Goal: Transaction & Acquisition: Purchase product/service

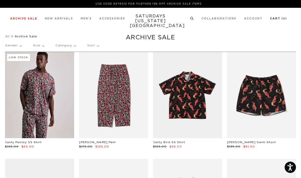
click at [285, 19] on link "Cart ( 5 )" at bounding box center [278, 18] width 17 height 3
click at [283, 20] on link "Cart ( 5 )" at bounding box center [278, 18] width 17 height 3
click at [279, 20] on link "Cart ( 5 )" at bounding box center [278, 18] width 17 height 3
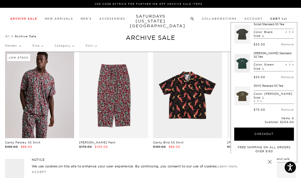
scroll to position [69, 0]
click at [245, 62] on link at bounding box center [243, 63] width 16 height 24
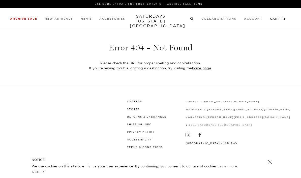
click at [283, 20] on link "Cart ( 4 )" at bounding box center [278, 18] width 17 height 3
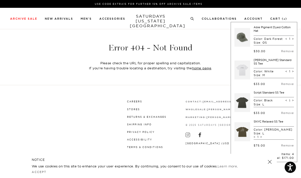
click at [248, 77] on link at bounding box center [243, 70] width 16 height 24
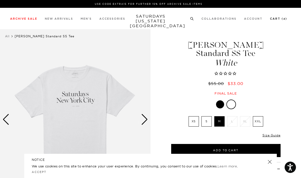
click at [282, 20] on link "Cart ( 4 )" at bounding box center [278, 18] width 17 height 3
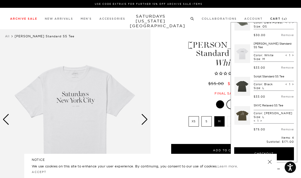
scroll to position [17, 0]
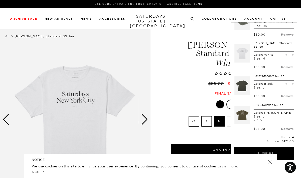
click at [243, 92] on link at bounding box center [243, 86] width 16 height 24
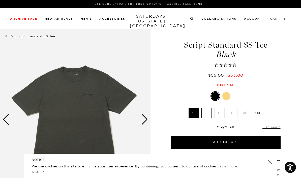
click at [282, 20] on link "Cart ( 4 )" at bounding box center [278, 18] width 17 height 3
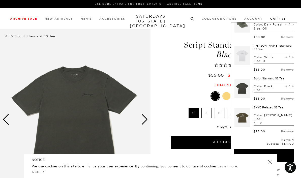
scroll to position [15, 0]
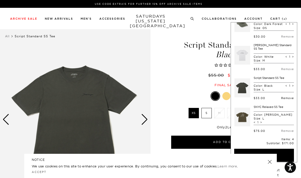
click at [286, 100] on link "Remove" at bounding box center [287, 98] width 13 height 4
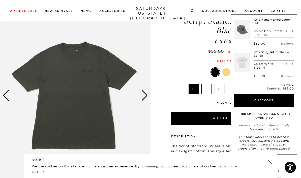
scroll to position [25, 0]
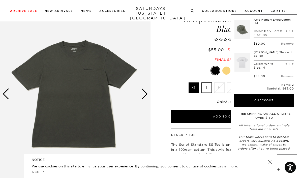
click at [240, 68] on link at bounding box center [243, 62] width 16 height 24
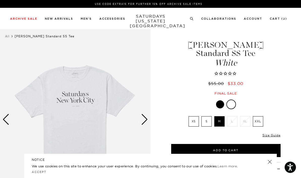
scroll to position [0, 0]
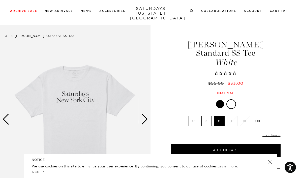
click at [220, 100] on div at bounding box center [220, 104] width 8 height 8
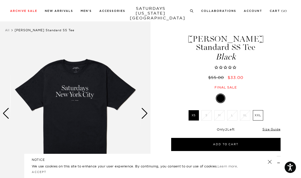
scroll to position [4, 0]
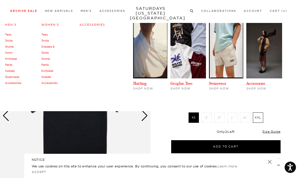
click at [9, 35] on link "Tees" at bounding box center [8, 35] width 6 height 4
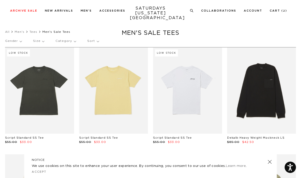
scroll to position [5, 0]
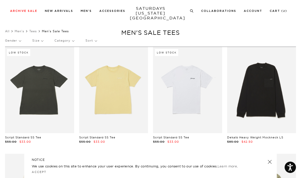
click at [36, 38] on p "Size" at bounding box center [37, 41] width 11 height 12
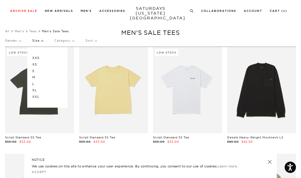
click at [31, 82] on div "XXS XS S M L XL XXL" at bounding box center [47, 77] width 40 height 60
click at [34, 82] on p "L" at bounding box center [47, 84] width 30 height 7
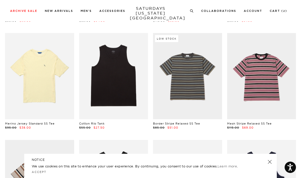
scroll to position [147, 0]
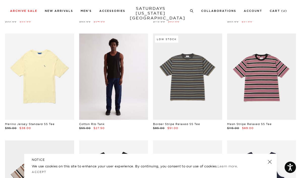
click at [139, 76] on link at bounding box center [113, 77] width 69 height 86
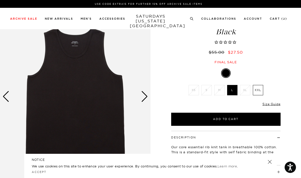
scroll to position [27, 0]
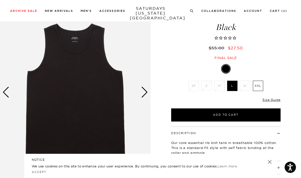
click at [144, 90] on div "Next slide" at bounding box center [144, 92] width 7 height 11
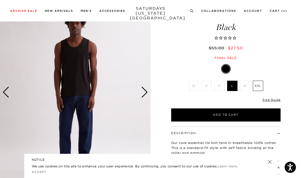
click at [141, 94] on img at bounding box center [75, 92] width 151 height 188
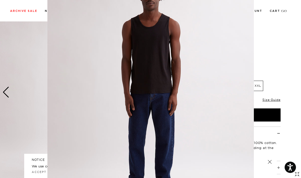
click at [288, 77] on figure at bounding box center [150, 89] width 301 height 178
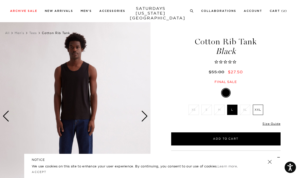
scroll to position [0, 0]
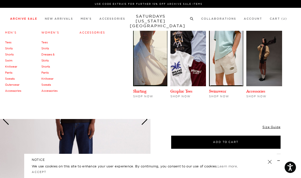
click at [43, 43] on link "Tees" at bounding box center [44, 43] width 6 height 4
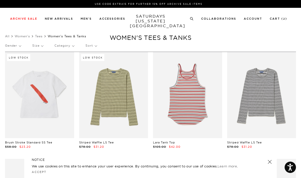
click at [37, 45] on p "Size" at bounding box center [37, 46] width 11 height 12
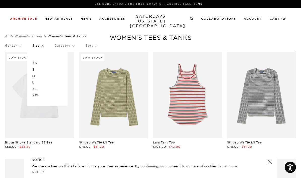
click at [32, 82] on p "L" at bounding box center [47, 82] width 30 height 7
click at [34, 83] on p "L" at bounding box center [47, 82] width 30 height 7
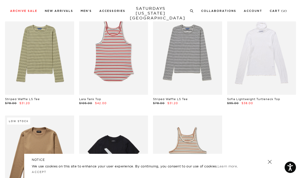
scroll to position [54, 0]
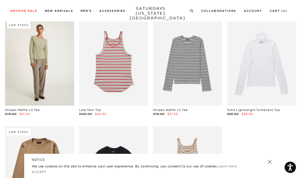
click at [29, 46] on link at bounding box center [39, 62] width 69 height 86
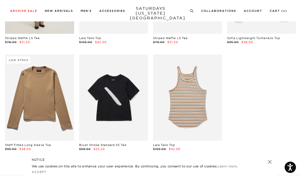
scroll to position [136, 0]
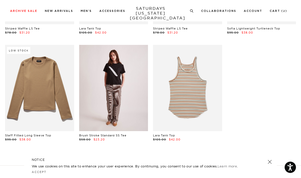
click at [110, 82] on link at bounding box center [113, 88] width 69 height 86
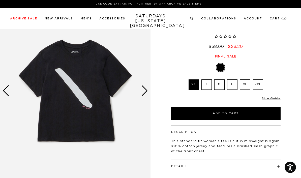
scroll to position [34, 0]
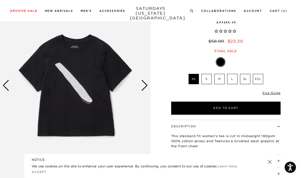
click at [141, 84] on div "Next slide" at bounding box center [144, 85] width 7 height 11
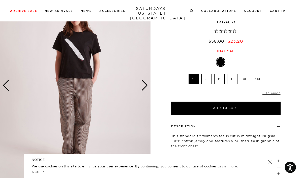
click at [145, 82] on div "Next slide" at bounding box center [144, 85] width 7 height 11
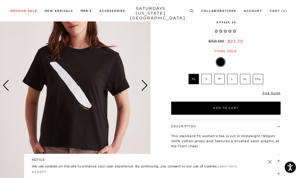
click at [145, 81] on div "Next slide" at bounding box center [144, 85] width 7 height 11
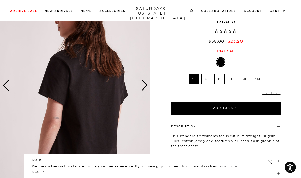
click at [145, 82] on div "Next slide" at bounding box center [144, 85] width 7 height 11
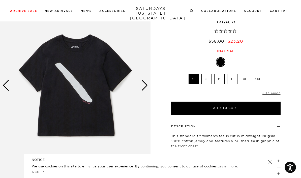
click at [140, 84] on img at bounding box center [75, 85] width 151 height 188
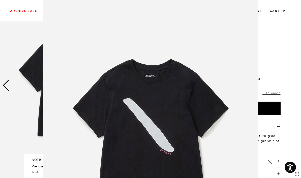
scroll to position [40, 0]
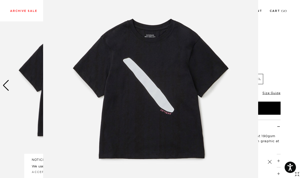
click at [292, 85] on figure at bounding box center [150, 89] width 301 height 178
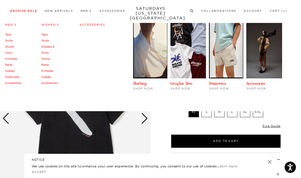
scroll to position [0, 0]
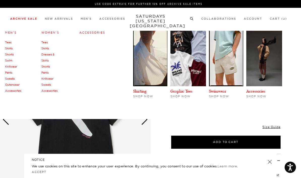
click at [8, 50] on link "Shirts" at bounding box center [9, 49] width 8 height 4
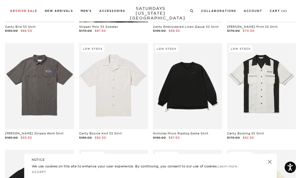
scroll to position [545, 0]
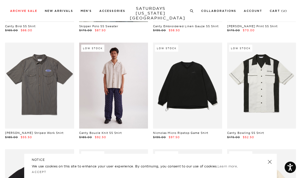
click at [95, 76] on link at bounding box center [113, 86] width 69 height 86
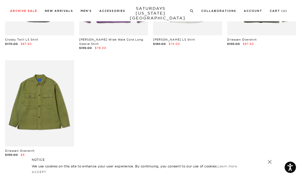
scroll to position [2050, 0]
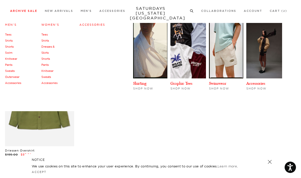
click at [12, 55] on link "Swim" at bounding box center [8, 53] width 7 height 4
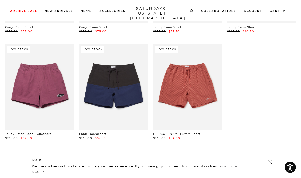
scroll to position [545, 0]
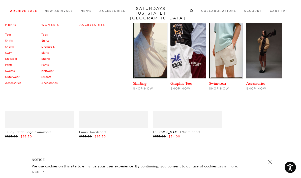
click at [12, 77] on link "Outerwear" at bounding box center [12, 77] width 14 height 4
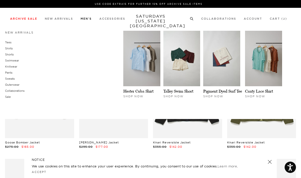
click at [8, 43] on link "Tees" at bounding box center [8, 43] width 6 height 4
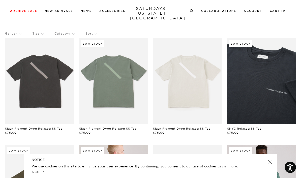
scroll to position [24, 0]
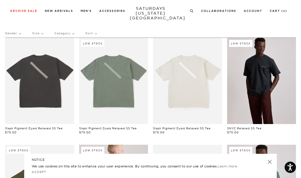
click at [278, 87] on link at bounding box center [261, 81] width 69 height 86
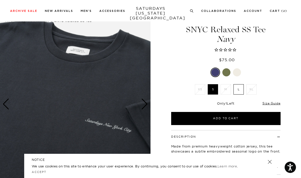
scroll to position [18, 0]
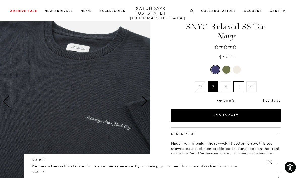
click at [237, 69] on div at bounding box center [237, 70] width 8 height 8
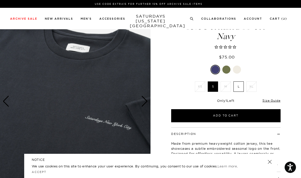
scroll to position [36, 0]
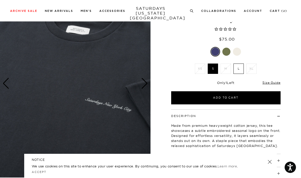
click at [228, 52] on div at bounding box center [227, 52] width 8 height 8
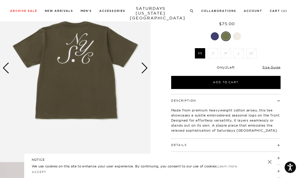
scroll to position [48, 0]
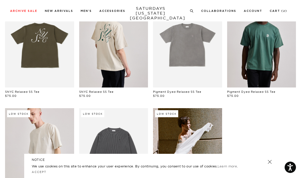
scroll to position [168, 0]
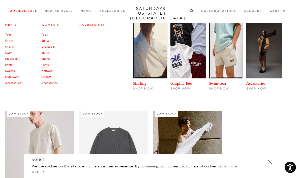
click at [11, 85] on link "Accessories" at bounding box center [13, 83] width 16 height 4
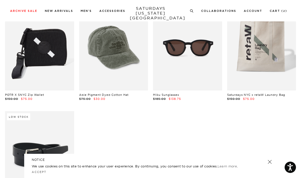
scroll to position [262, 0]
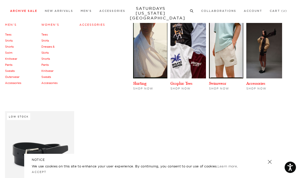
click at [10, 70] on link "Sweats" at bounding box center [10, 71] width 10 height 4
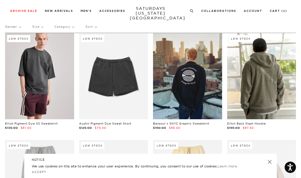
scroll to position [24, 0]
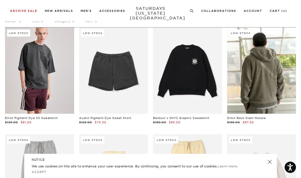
click at [165, 71] on link at bounding box center [187, 71] width 69 height 86
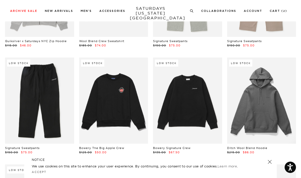
scroll to position [855, 0]
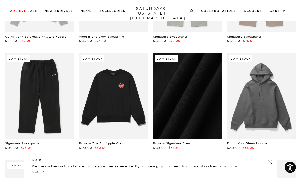
click at [167, 98] on link at bounding box center [187, 96] width 69 height 86
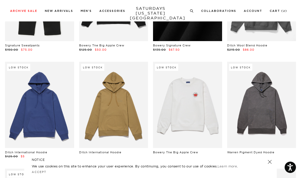
scroll to position [953, 0]
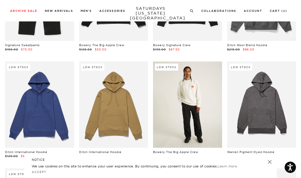
click at [173, 97] on link at bounding box center [187, 105] width 69 height 86
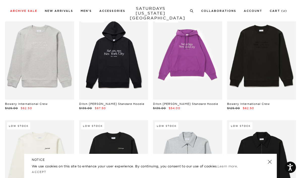
scroll to position [1536, 0]
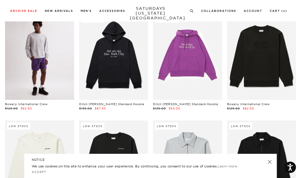
click at [19, 46] on link at bounding box center [39, 57] width 69 height 86
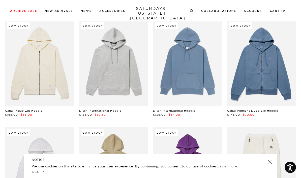
scroll to position [1190, 0]
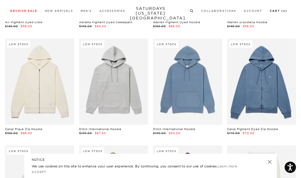
click at [283, 12] on link "Cart ( 2 )" at bounding box center [278, 11] width 17 height 3
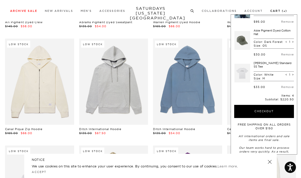
scroll to position [54, 0]
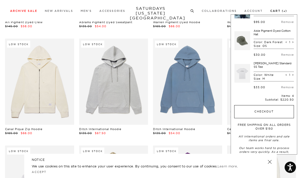
click at [283, 115] on button "Checkout" at bounding box center [265, 111] width 60 height 13
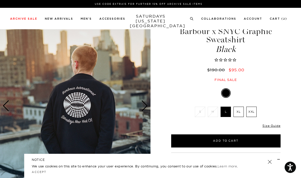
scroll to position [14, 0]
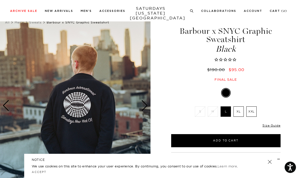
click at [7, 108] on div "Previous slide" at bounding box center [6, 105] width 7 height 11
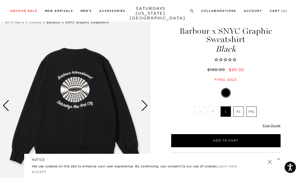
click at [7, 95] on img at bounding box center [75, 106] width 151 height 188
click at [7, 106] on div "Previous slide" at bounding box center [6, 105] width 7 height 11
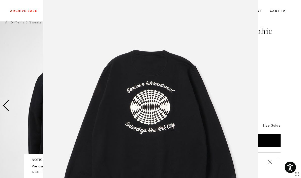
scroll to position [40, 0]
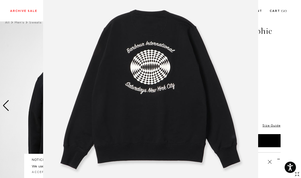
click at [19, 69] on figure at bounding box center [150, 89] width 301 height 178
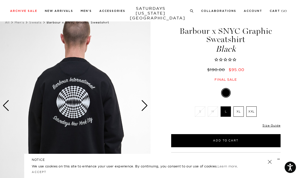
click at [9, 112] on img at bounding box center [75, 106] width 151 height 188
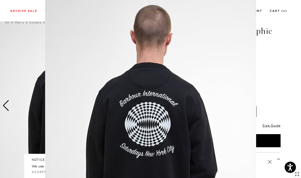
scroll to position [40, 0]
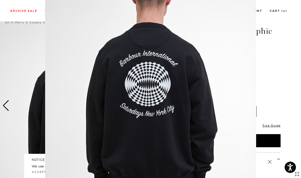
click at [3, 103] on figure at bounding box center [150, 89] width 301 height 178
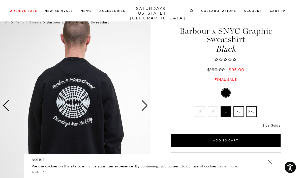
click at [144, 106] on div "Next slide" at bounding box center [144, 105] width 7 height 11
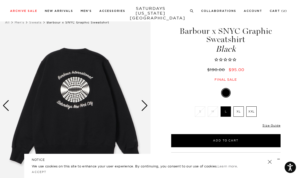
click at [142, 103] on div "Next slide" at bounding box center [144, 105] width 7 height 11
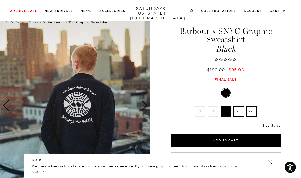
click at [146, 108] on div "Next slide" at bounding box center [144, 105] width 7 height 11
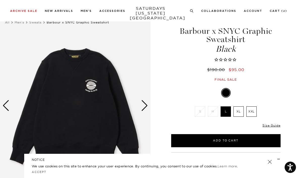
click at [71, 100] on img at bounding box center [75, 106] width 151 height 188
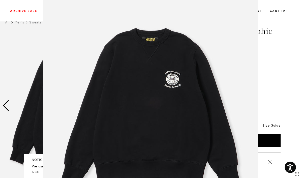
scroll to position [23, 0]
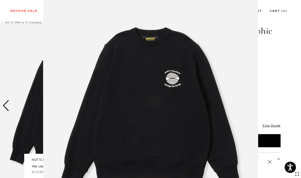
click at [16, 41] on figure at bounding box center [150, 89] width 301 height 178
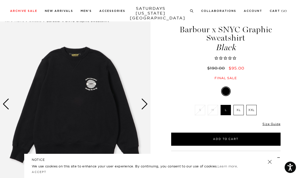
scroll to position [14, 0]
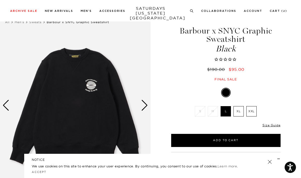
click at [144, 104] on div "Next slide" at bounding box center [144, 105] width 7 height 11
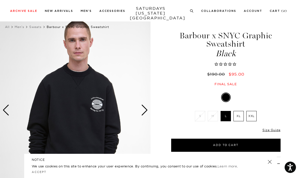
scroll to position [8, 0]
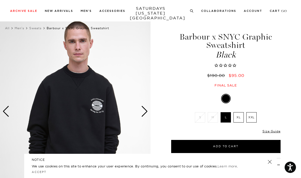
click at [137, 114] on img at bounding box center [75, 111] width 151 height 188
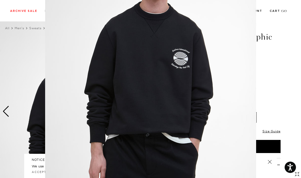
scroll to position [62, 0]
click at [24, 43] on figure at bounding box center [150, 89] width 301 height 178
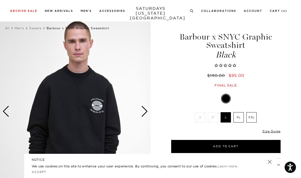
click at [147, 113] on div "Next slide" at bounding box center [144, 111] width 7 height 11
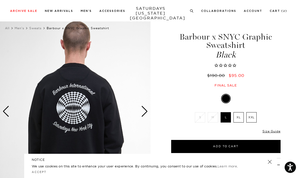
click at [49, 71] on img at bounding box center [75, 111] width 151 height 188
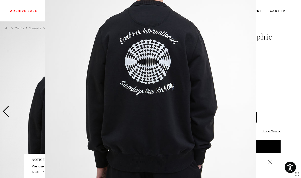
scroll to position [62, 0]
click at [20, 48] on figure at bounding box center [150, 89] width 301 height 178
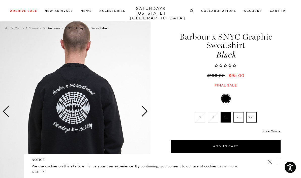
click at [143, 109] on div "Next slide" at bounding box center [144, 111] width 7 height 11
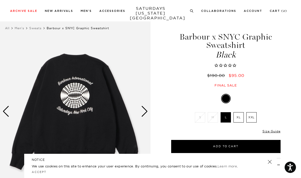
click at [144, 116] on div "Next slide" at bounding box center [144, 111] width 7 height 11
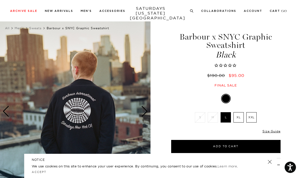
click at [53, 85] on img at bounding box center [75, 111] width 151 height 188
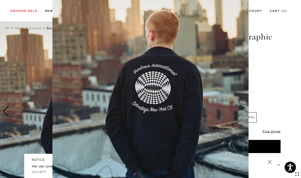
click at [271, 105] on figure at bounding box center [150, 89] width 301 height 178
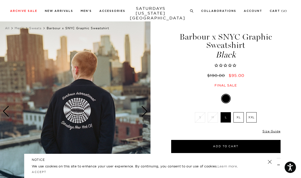
click at [147, 110] on div "Next slide" at bounding box center [144, 111] width 7 height 11
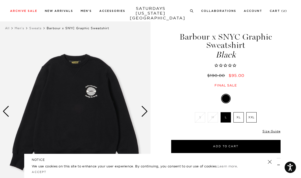
click at [74, 91] on img at bounding box center [75, 111] width 151 height 188
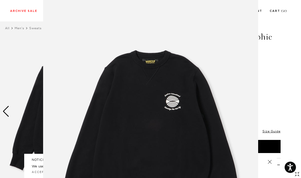
click at [21, 54] on figure at bounding box center [150, 89] width 301 height 178
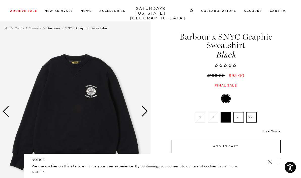
click at [200, 146] on button "Add to Cart" at bounding box center [226, 146] width 110 height 13
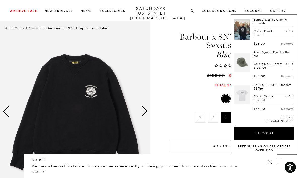
scroll to position [26, 0]
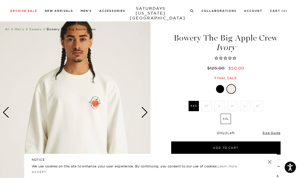
scroll to position [7, 0]
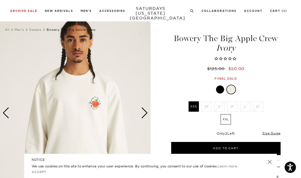
click at [221, 88] on div at bounding box center [220, 90] width 8 height 8
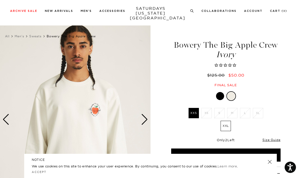
scroll to position [24, 0]
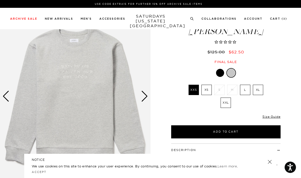
scroll to position [23, 0]
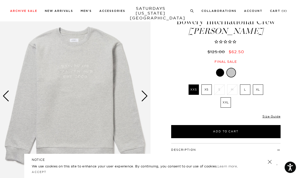
click at [145, 94] on div "Next slide" at bounding box center [144, 96] width 7 height 11
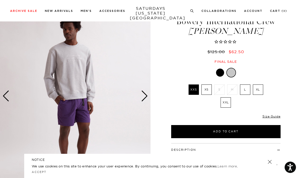
click at [147, 98] on div "Next slide" at bounding box center [144, 96] width 7 height 11
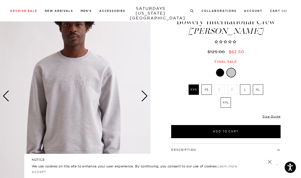
click at [219, 72] on div at bounding box center [220, 73] width 8 height 8
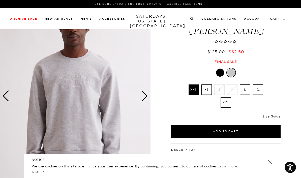
scroll to position [41, 0]
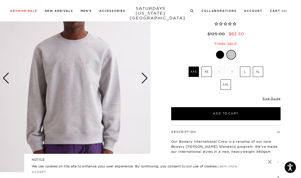
click at [247, 72] on label "L" at bounding box center [245, 72] width 10 height 10
click at [0, 0] on input "L" at bounding box center [0, 0] width 0 height 0
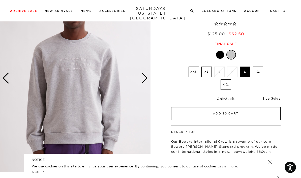
click at [253, 115] on button "Add to Cart" at bounding box center [226, 113] width 110 height 13
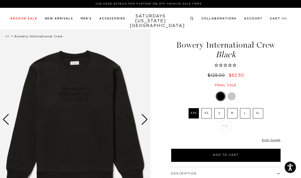
click at [48, 82] on img at bounding box center [75, 119] width 151 height 188
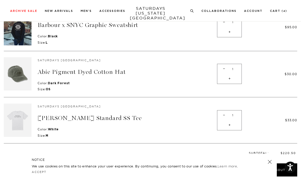
scroll to position [113, 0]
click at [19, 122] on img at bounding box center [18, 119] width 28 height 33
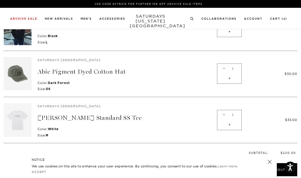
scroll to position [131, 0]
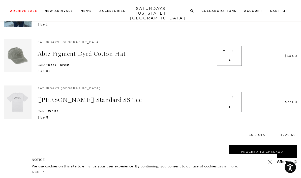
click at [25, 60] on img at bounding box center [18, 55] width 28 height 33
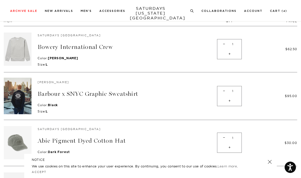
scroll to position [36, 0]
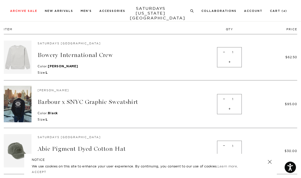
click at [19, 62] on img at bounding box center [18, 57] width 28 height 33
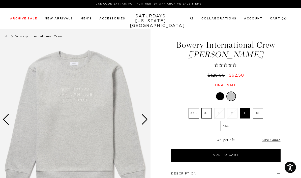
click at [55, 72] on img at bounding box center [75, 119] width 151 height 188
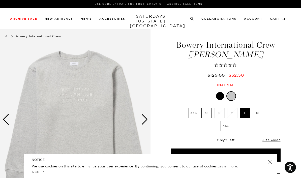
click at [62, 81] on img at bounding box center [75, 119] width 151 height 188
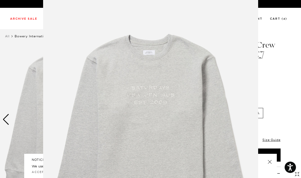
click at [286, 63] on figure at bounding box center [150, 89] width 301 height 178
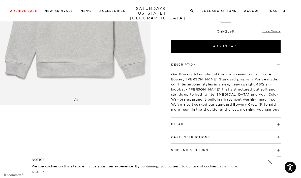
scroll to position [110, 0]
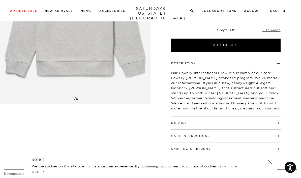
click at [276, 118] on h4 "Details" at bounding box center [226, 121] width 110 height 8
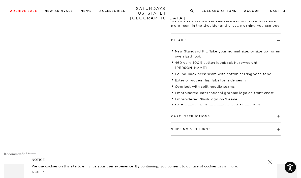
scroll to position [193, 0]
click at [270, 166] on link at bounding box center [270, 162] width 7 height 7
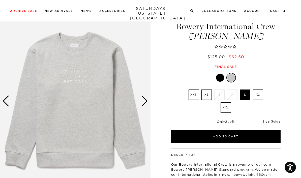
scroll to position [0, 0]
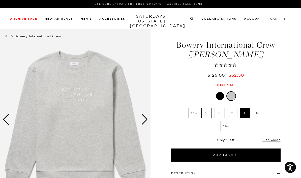
click at [281, 20] on link "Cart ( 4 )" at bounding box center [278, 18] width 17 height 3
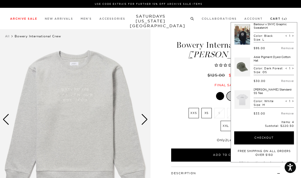
scroll to position [38, 0]
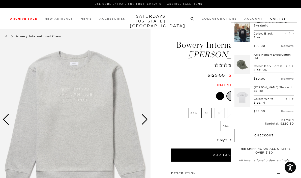
click at [282, 139] on button "Checkout" at bounding box center [265, 135] width 60 height 13
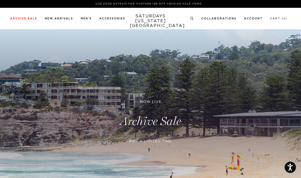
click at [281, 20] on link "Cart ( 4 )" at bounding box center [278, 18] width 17 height 3
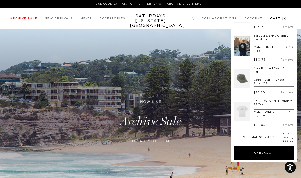
scroll to position [24, 0]
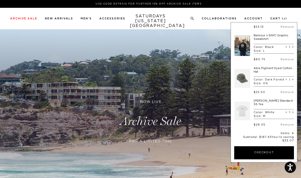
click at [242, 114] on link at bounding box center [243, 111] width 16 height 24
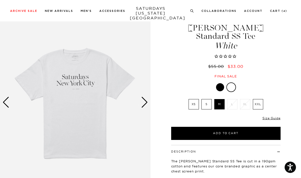
scroll to position [28, 0]
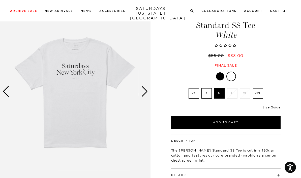
click at [96, 99] on img at bounding box center [75, 91] width 151 height 188
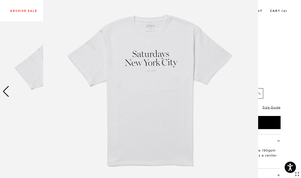
click at [278, 62] on figure at bounding box center [150, 89] width 301 height 178
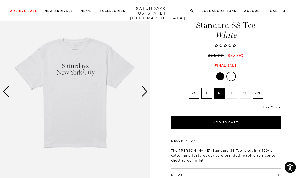
scroll to position [0, 0]
click at [147, 88] on div "Next slide" at bounding box center [144, 91] width 7 height 11
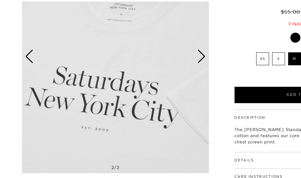
scroll to position [3, 0]
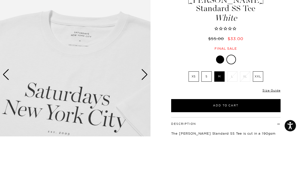
click at [78, 105] on img at bounding box center [75, 116] width 151 height 188
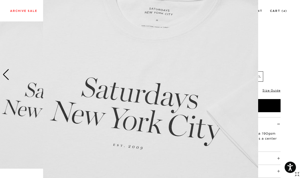
scroll to position [62, 0]
click at [287, 85] on figure at bounding box center [150, 89] width 301 height 178
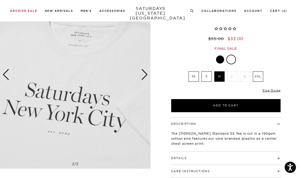
click at [150, 77] on img at bounding box center [75, 75] width 151 height 188
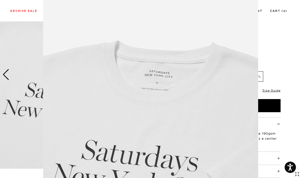
scroll to position [40, 0]
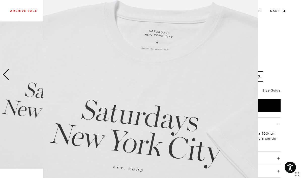
click at [292, 72] on figure at bounding box center [150, 89] width 301 height 178
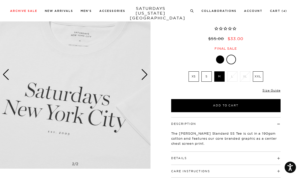
click at [3, 72] on div "Previous slide" at bounding box center [6, 74] width 7 height 11
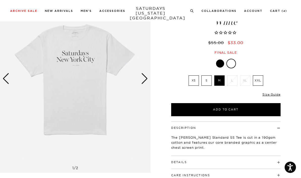
scroll to position [24, 0]
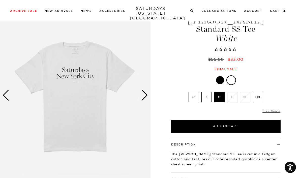
click at [91, 123] on img at bounding box center [75, 95] width 151 height 188
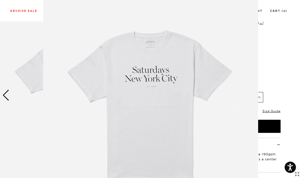
click at [273, 56] on figure at bounding box center [150, 89] width 301 height 178
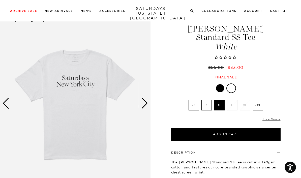
scroll to position [6, 0]
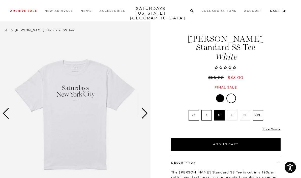
click at [283, 12] on link "Cart ( 4 )" at bounding box center [278, 11] width 17 height 3
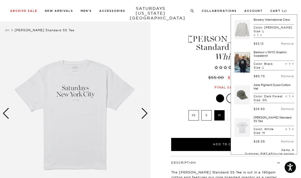
click at [239, 33] on link at bounding box center [243, 30] width 16 height 24
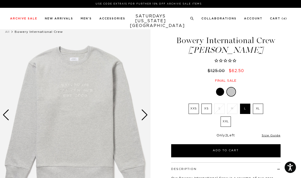
scroll to position [7, 0]
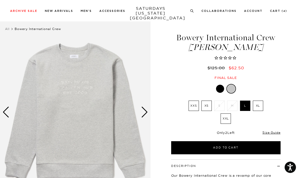
click at [84, 91] on img at bounding box center [75, 112] width 151 height 188
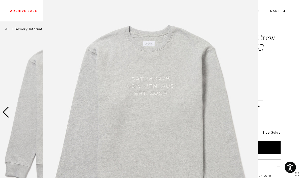
scroll to position [6, 0]
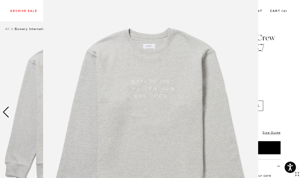
click at [289, 111] on figure at bounding box center [150, 89] width 301 height 178
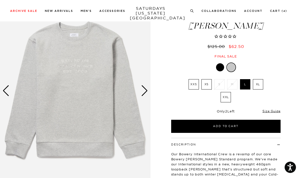
scroll to position [29, 0]
click at [219, 67] on div at bounding box center [220, 67] width 8 height 8
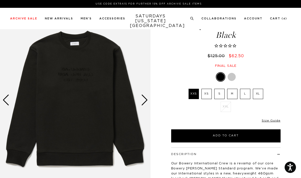
scroll to position [21, 0]
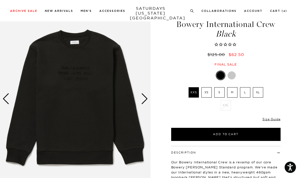
click at [142, 97] on div "Next slide" at bounding box center [144, 98] width 7 height 11
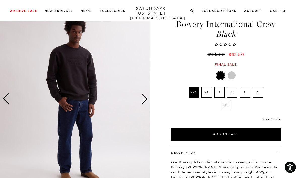
click at [102, 100] on img at bounding box center [75, 99] width 151 height 188
click at [84, 103] on img at bounding box center [75, 99] width 151 height 188
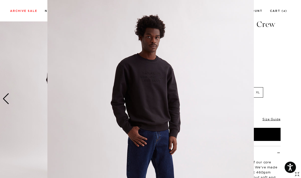
click at [281, 97] on figure at bounding box center [150, 89] width 301 height 178
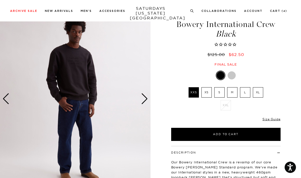
scroll to position [28, 0]
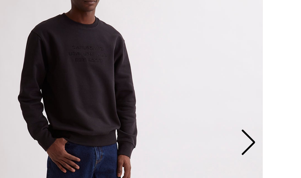
click at [141, 86] on div "Next slide" at bounding box center [144, 91] width 7 height 11
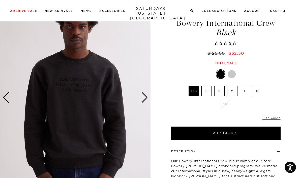
scroll to position [22, 0]
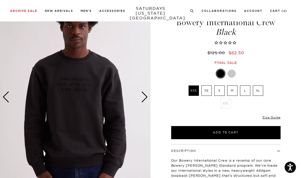
click at [146, 100] on div "Next slide" at bounding box center [144, 97] width 7 height 11
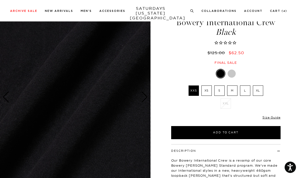
click at [230, 75] on div at bounding box center [232, 74] width 8 height 8
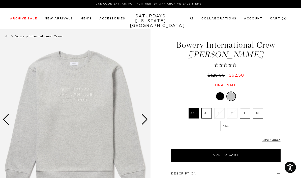
click at [146, 121] on div "Next slide" at bounding box center [144, 119] width 7 height 11
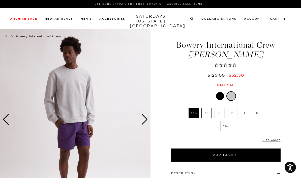
click at [144, 121] on div "Next slide" at bounding box center [144, 119] width 7 height 11
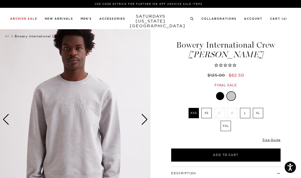
click at [129, 103] on img at bounding box center [75, 119] width 151 height 188
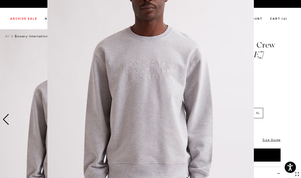
click at [278, 52] on figure at bounding box center [150, 89] width 301 height 178
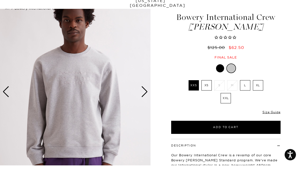
scroll to position [28, 0]
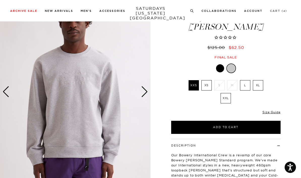
click at [276, 11] on li "Cart ( 4 )" at bounding box center [278, 10] width 17 height 5
click at [278, 12] on link "Cart ( 4 )" at bounding box center [278, 11] width 17 height 3
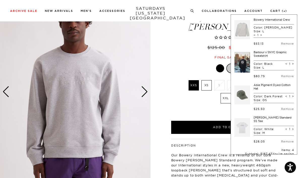
click at [243, 61] on link at bounding box center [243, 62] width 16 height 24
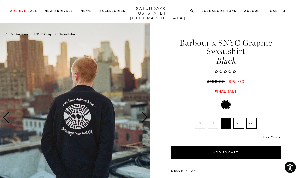
scroll to position [11, 0]
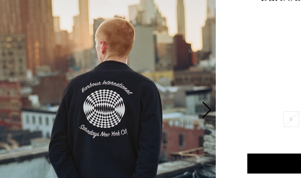
click at [141, 103] on div "Next slide" at bounding box center [144, 108] width 7 height 11
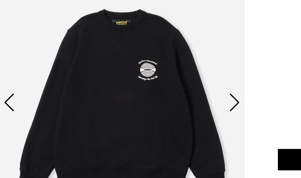
click at [144, 103] on div "Next slide" at bounding box center [144, 108] width 7 height 11
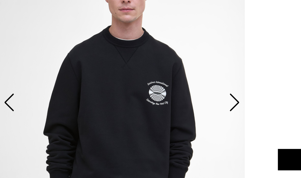
click at [145, 103] on div "Next slide" at bounding box center [144, 108] width 7 height 11
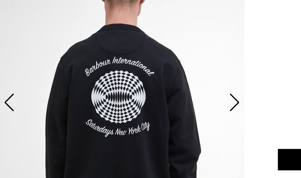
click at [5, 103] on div "Previous slide" at bounding box center [6, 108] width 7 height 11
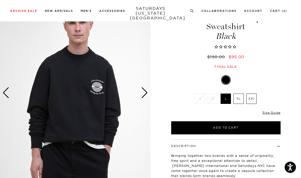
scroll to position [26, 0]
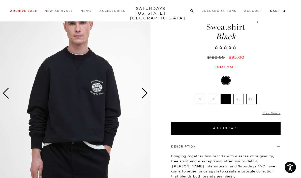
click at [280, 12] on link "Cart ( 4 )" at bounding box center [278, 11] width 17 height 3
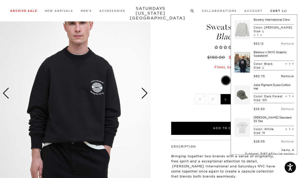
click at [284, 78] on link "Remove" at bounding box center [287, 76] width 13 height 4
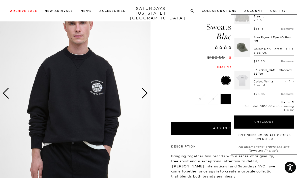
scroll to position [15, 0]
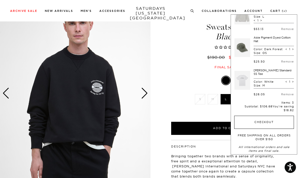
click at [282, 119] on button "Checkout" at bounding box center [265, 122] width 60 height 13
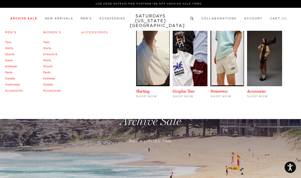
click at [11, 65] on link "Knitwear" at bounding box center [11, 66] width 12 height 3
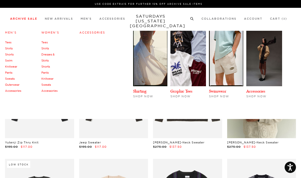
click at [11, 90] on link "Accessories" at bounding box center [13, 91] width 16 height 4
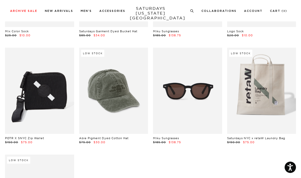
scroll to position [192, 0]
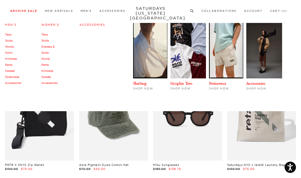
click at [12, 45] on link "Shorts" at bounding box center [9, 47] width 9 height 4
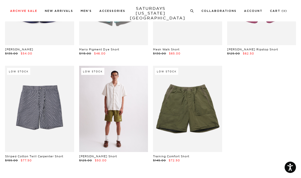
scroll to position [313, 0]
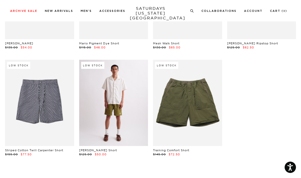
click at [111, 106] on link at bounding box center [113, 103] width 69 height 86
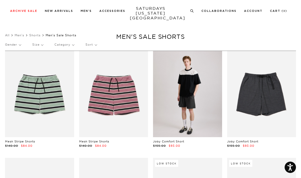
scroll to position [0, 0]
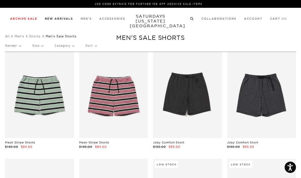
click at [51, 20] on link "New Arrivals" at bounding box center [59, 18] width 28 height 3
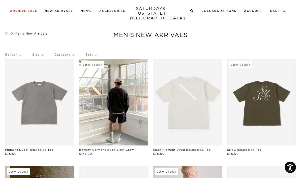
scroll to position [3, 0]
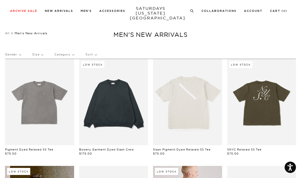
click at [137, 109] on link at bounding box center [113, 102] width 69 height 86
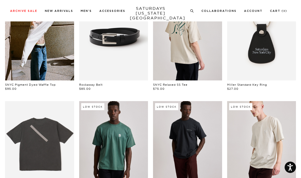
scroll to position [166, 0]
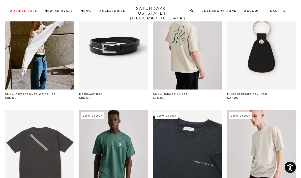
click at [268, 55] on link at bounding box center [261, 46] width 69 height 86
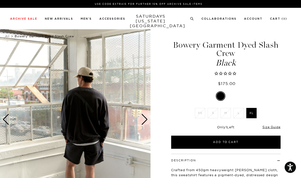
click at [146, 120] on div "Next slide" at bounding box center [144, 119] width 7 height 11
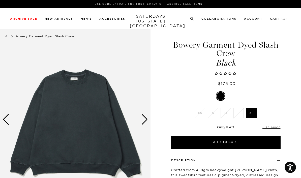
click at [146, 120] on div "Next slide" at bounding box center [144, 119] width 7 height 11
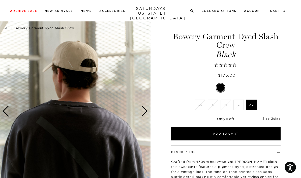
scroll to position [14, 0]
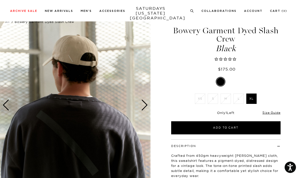
click at [143, 102] on div "Next slide" at bounding box center [144, 105] width 7 height 11
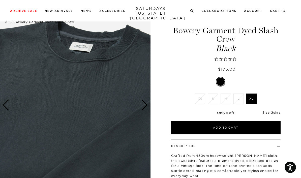
click at [143, 102] on div "Next slide" at bounding box center [144, 105] width 7 height 11
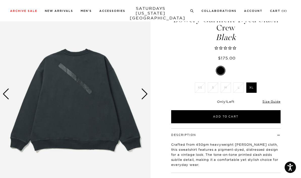
scroll to position [0, 0]
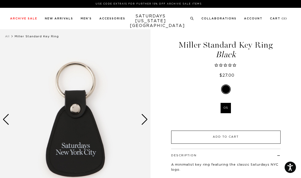
click at [230, 135] on button "Add to Cart" at bounding box center [226, 137] width 110 height 13
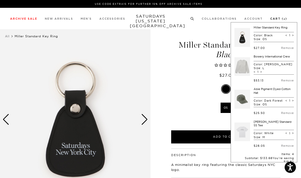
click at [279, 20] on link "Cart ( 4 )" at bounding box center [279, 18] width 17 height 3
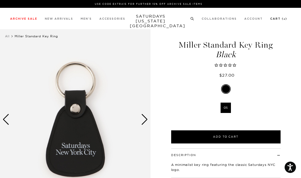
click at [279, 20] on link "Cart ( 4 )" at bounding box center [279, 18] width 17 height 3
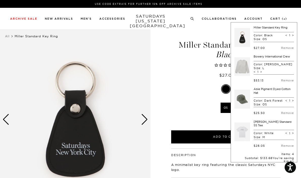
click at [260, 172] on button "Checkout" at bounding box center [265, 173] width 60 height 13
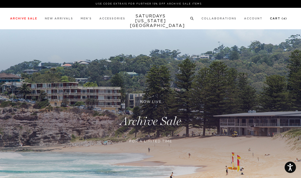
click at [277, 20] on link "Cart ( 4 )" at bounding box center [278, 18] width 17 height 3
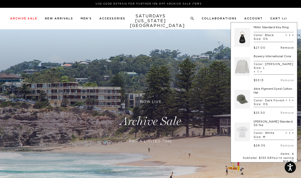
click at [287, 49] on link "Remove" at bounding box center [287, 47] width 13 height 3
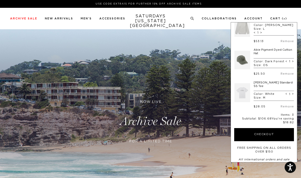
scroll to position [7, 0]
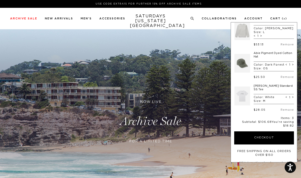
click at [246, 61] on link at bounding box center [243, 63] width 16 height 24
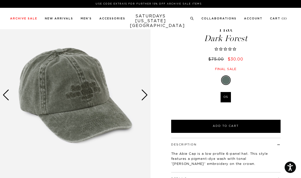
scroll to position [33, 0]
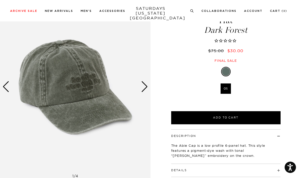
click at [145, 87] on div "Next slide" at bounding box center [144, 86] width 7 height 11
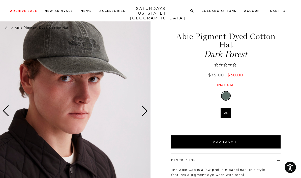
scroll to position [6, 0]
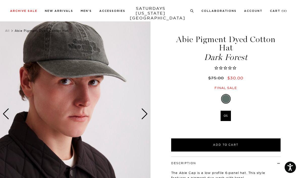
click at [145, 116] on div "Next slide" at bounding box center [144, 114] width 7 height 11
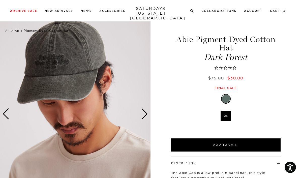
click at [145, 116] on div "Next slide" at bounding box center [144, 114] width 7 height 11
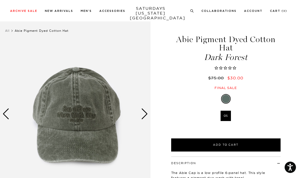
click at [145, 116] on div "Next slide" at bounding box center [144, 114] width 7 height 11
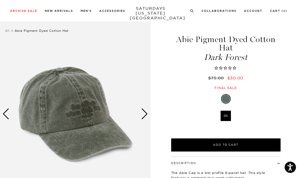
click at [145, 116] on div "Next slide" at bounding box center [144, 114] width 7 height 11
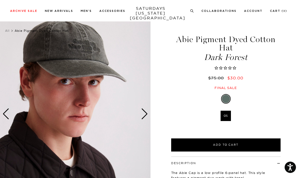
click at [145, 116] on div "Next slide" at bounding box center [144, 114] width 7 height 11
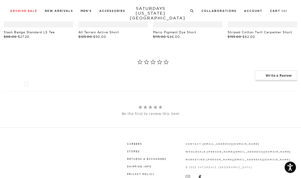
scroll to position [342, 0]
